Goal: Navigation & Orientation: Go to known website

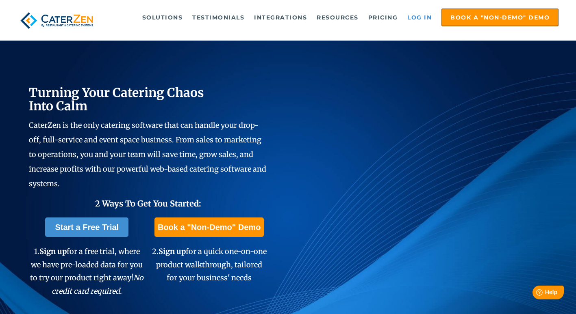
click at [415, 15] on link "Log in" at bounding box center [419, 17] width 32 height 16
click at [413, 19] on link "Log in" at bounding box center [419, 17] width 32 height 16
click at [416, 19] on link "Log in" at bounding box center [419, 17] width 32 height 16
